Goal: Navigation & Orientation: Find specific page/section

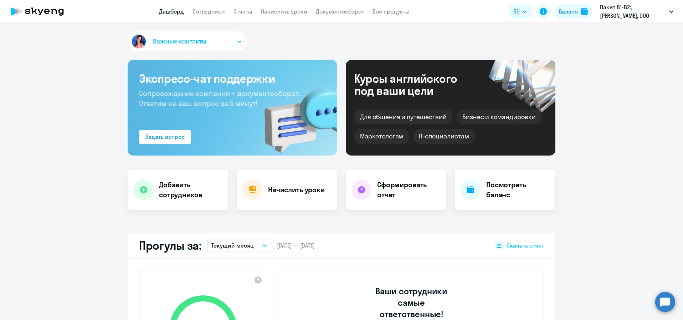
select select "30"
click at [671, 307] on circle at bounding box center [665, 302] width 20 height 20
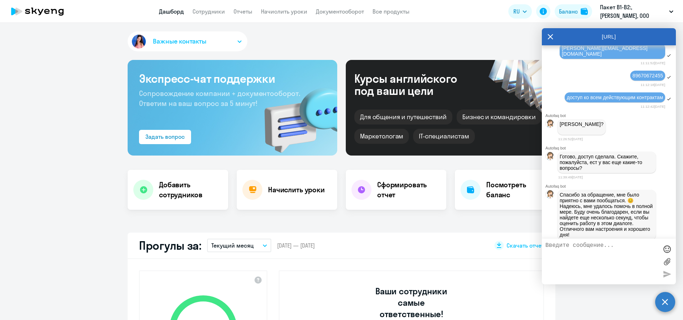
scroll to position [944, 0]
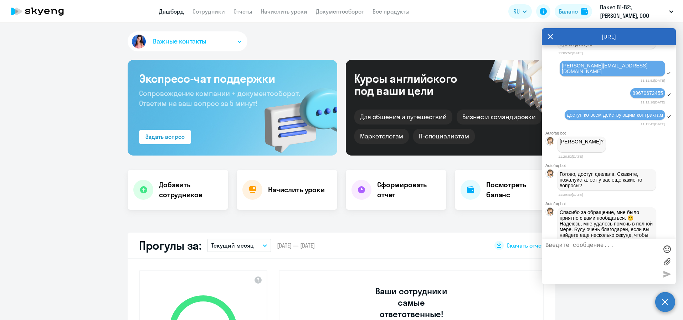
click at [664, 301] on circle at bounding box center [665, 302] width 20 height 20
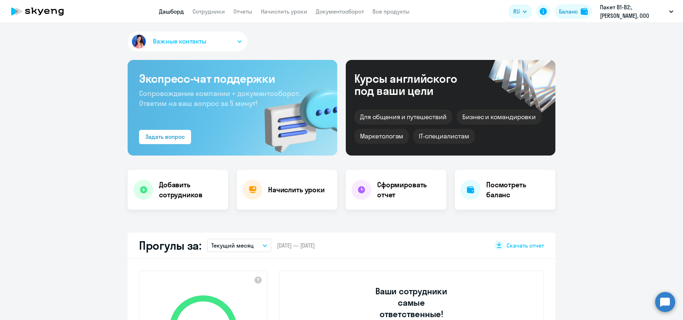
scroll to position [0, 0]
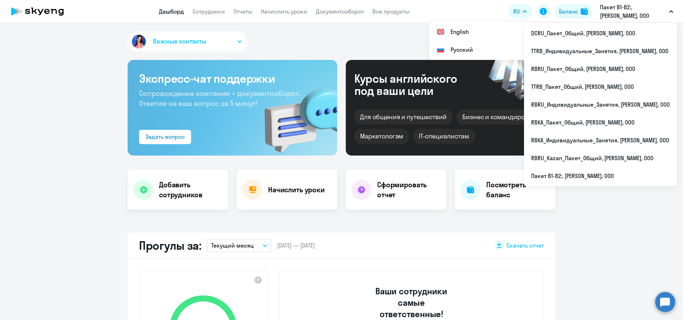
click at [383, 30] on div "Важные контакты Экспресс-чат поддержки Сопровождение компании + документооборот…" at bounding box center [341, 171] width 683 height 297
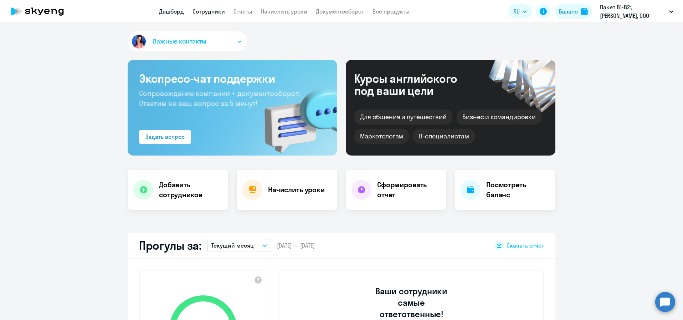
click at [200, 12] on link "Сотрудники" at bounding box center [209, 11] width 32 height 7
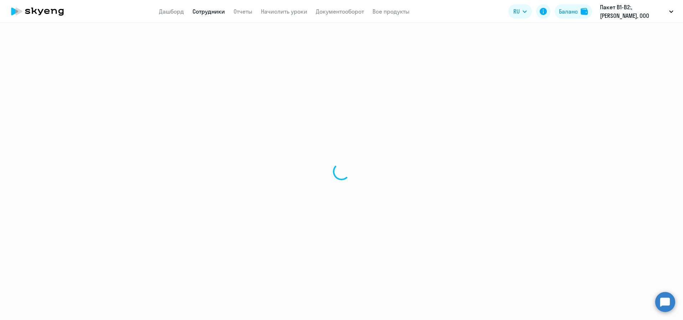
select select "30"
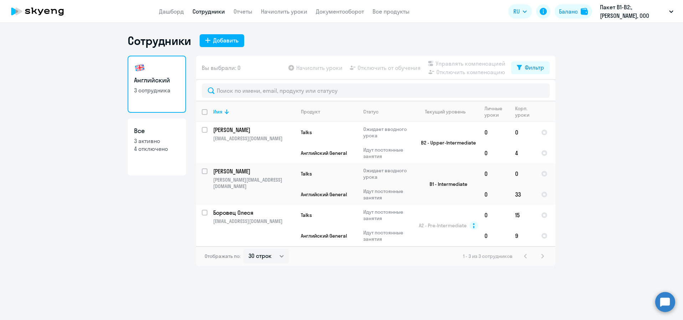
click at [154, 159] on link "Все 3 активно 4 отключено" at bounding box center [157, 146] width 58 height 57
select select "30"
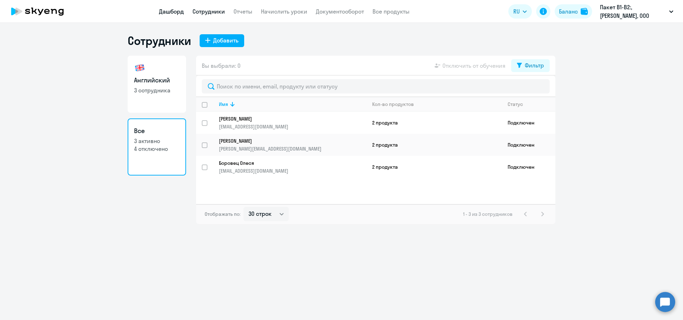
click at [180, 13] on link "Дашборд" at bounding box center [171, 11] width 25 height 7
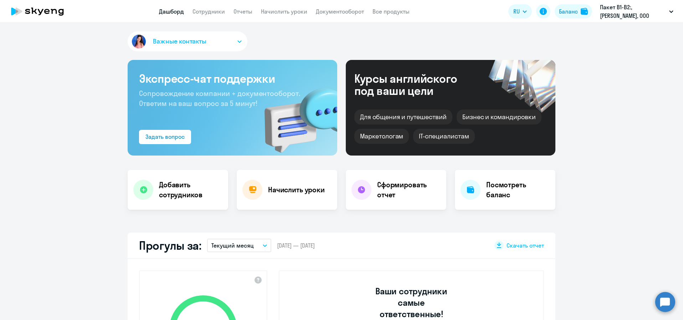
select select "30"
click at [60, 12] on icon at bounding box center [37, 11] width 63 height 18
